Goal: Task Accomplishment & Management: Manage account settings

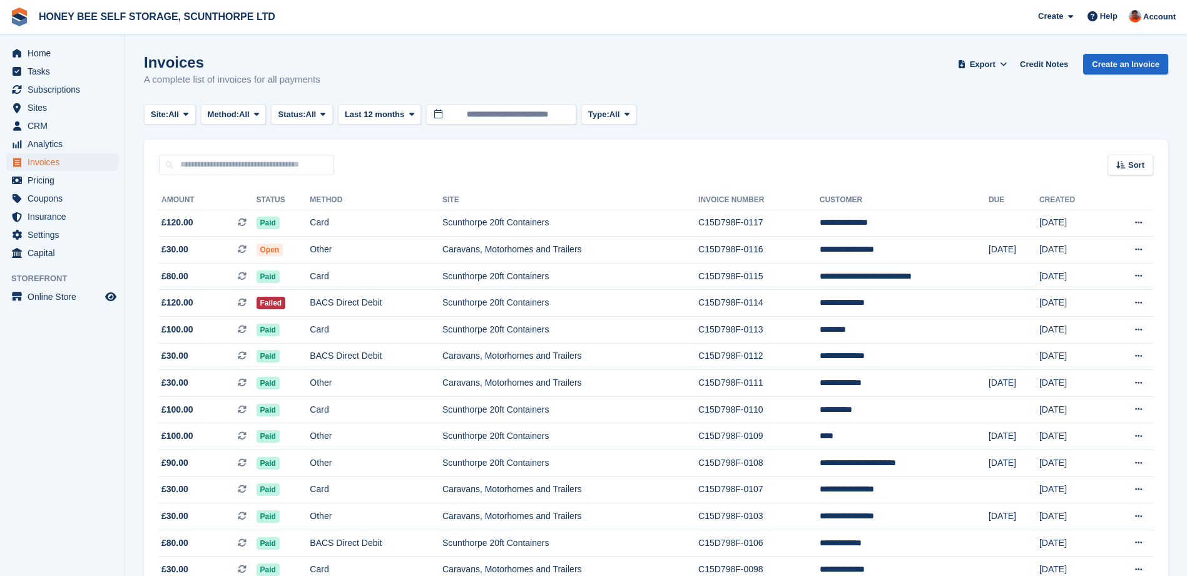
click at [1153, 18] on span "Account" at bounding box center [1159, 17] width 33 height 13
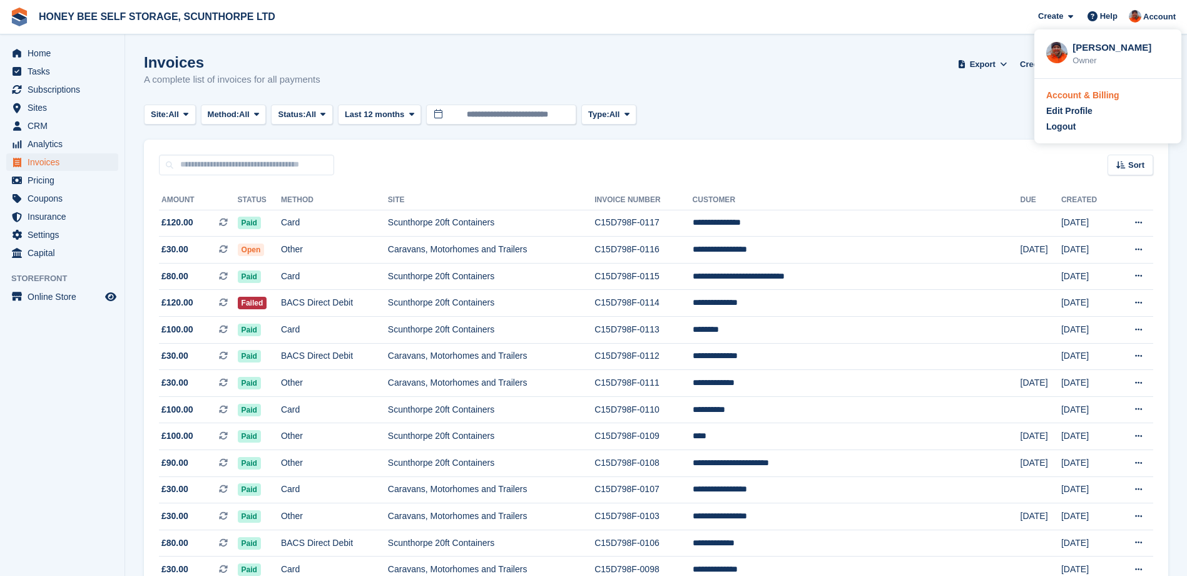
click at [1107, 93] on div "Account & Billing" at bounding box center [1082, 95] width 73 height 13
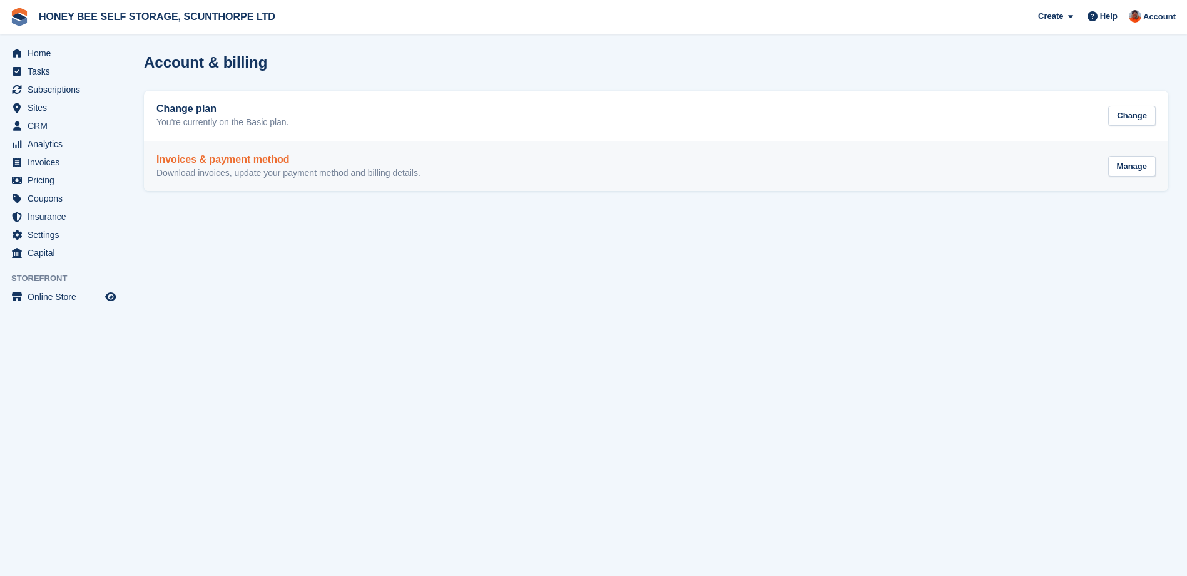
click at [205, 161] on h2 "Invoices & payment method" at bounding box center [288, 159] width 264 height 11
click at [1128, 161] on div "Manage" at bounding box center [1132, 166] width 48 height 21
